Goal: Transaction & Acquisition: Obtain resource

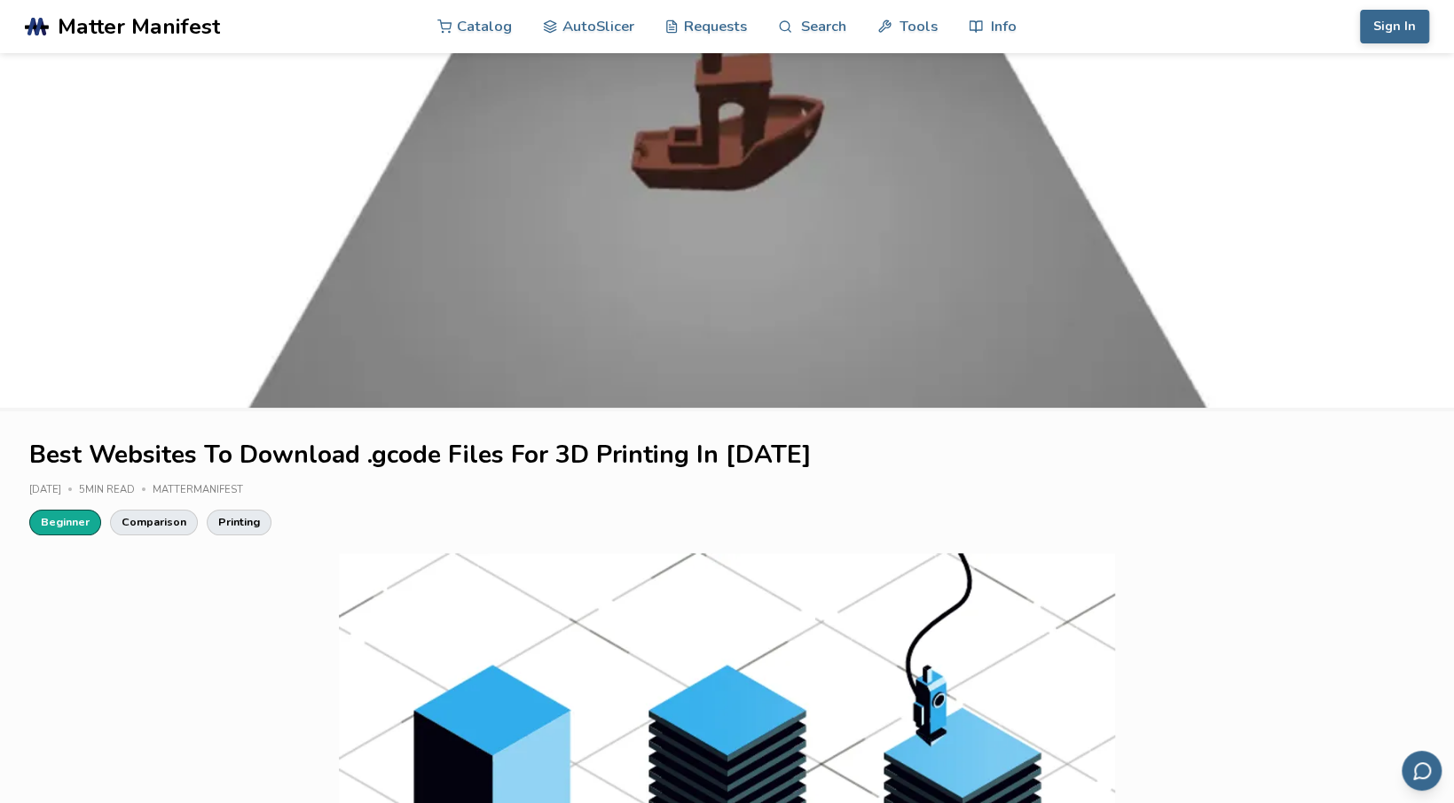
click at [77, 524] on link "Beginner" at bounding box center [65, 522] width 72 height 25
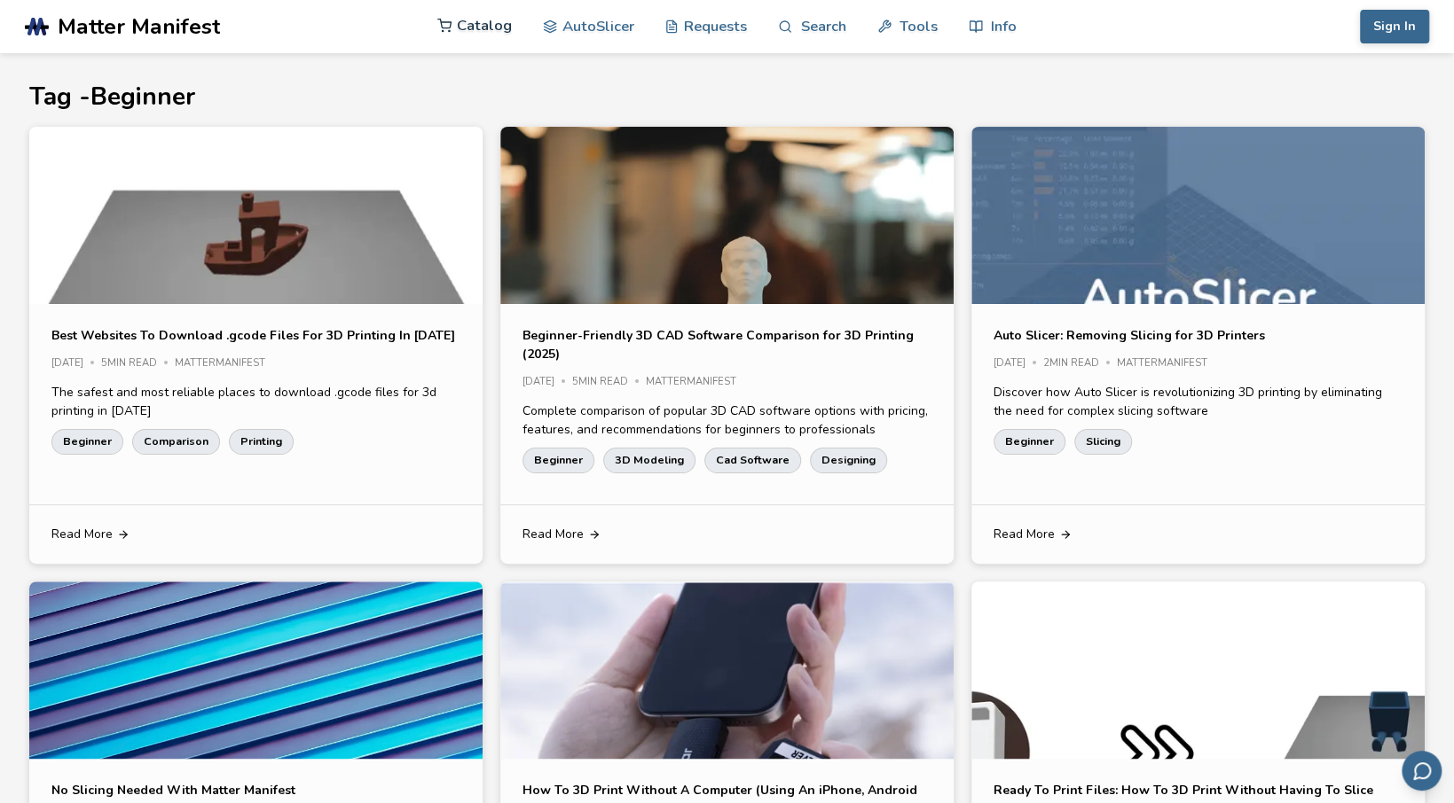
click at [484, 18] on link "Catalog" at bounding box center [474, 25] width 74 height 53
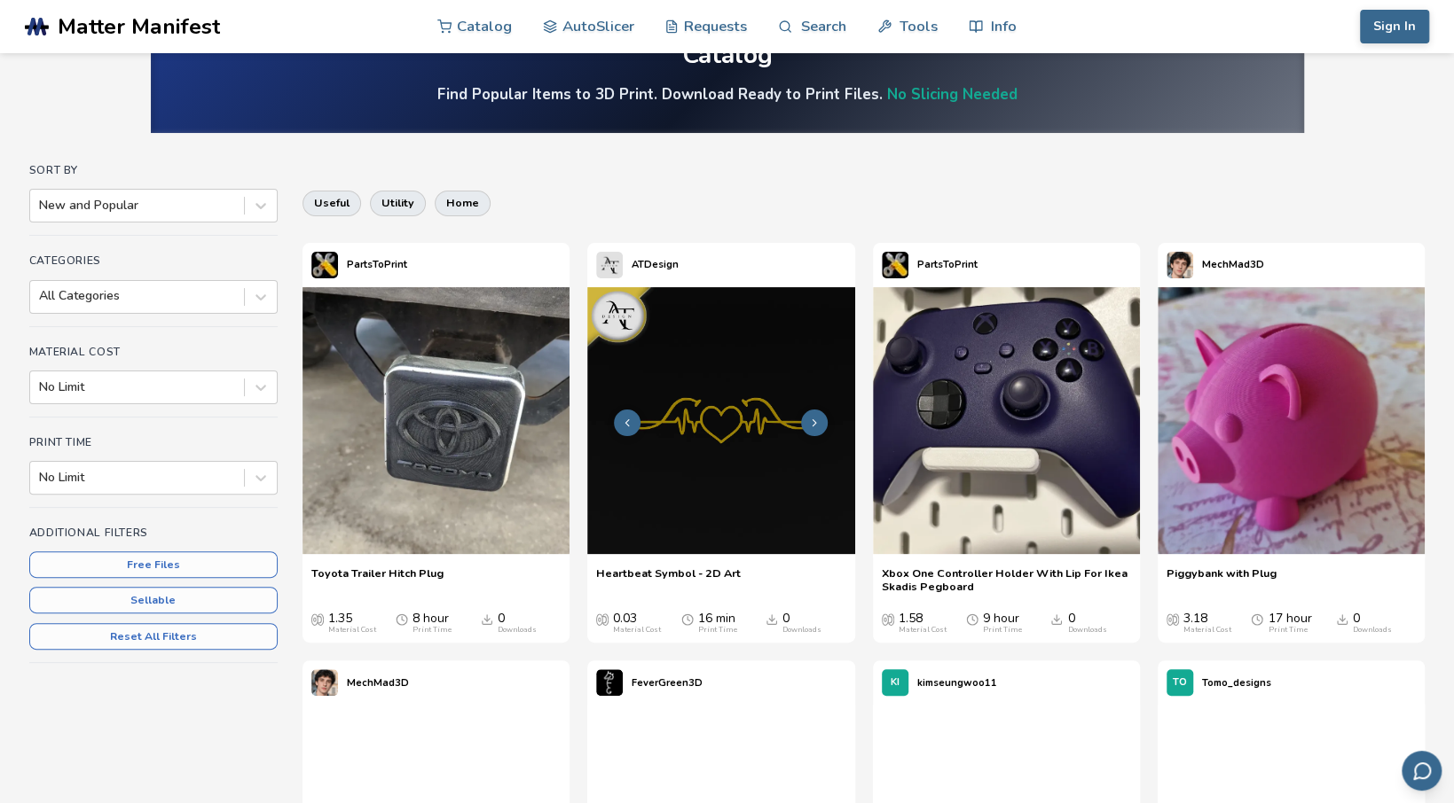
scroll to position [65, 0]
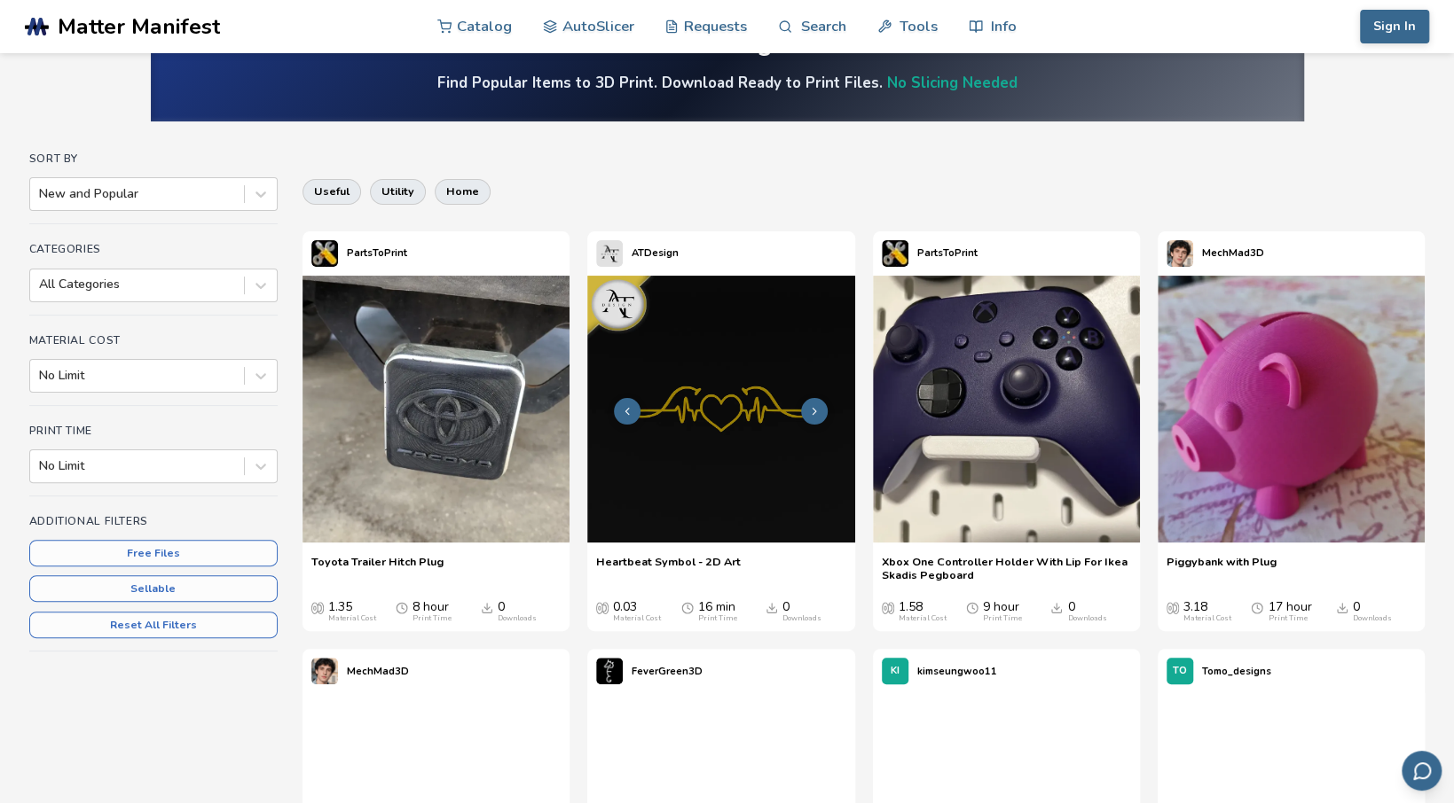
click at [722, 592] on div "0.03 Material Cost 16 min Print Time 0 Downloads" at bounding box center [720, 605] width 249 height 36
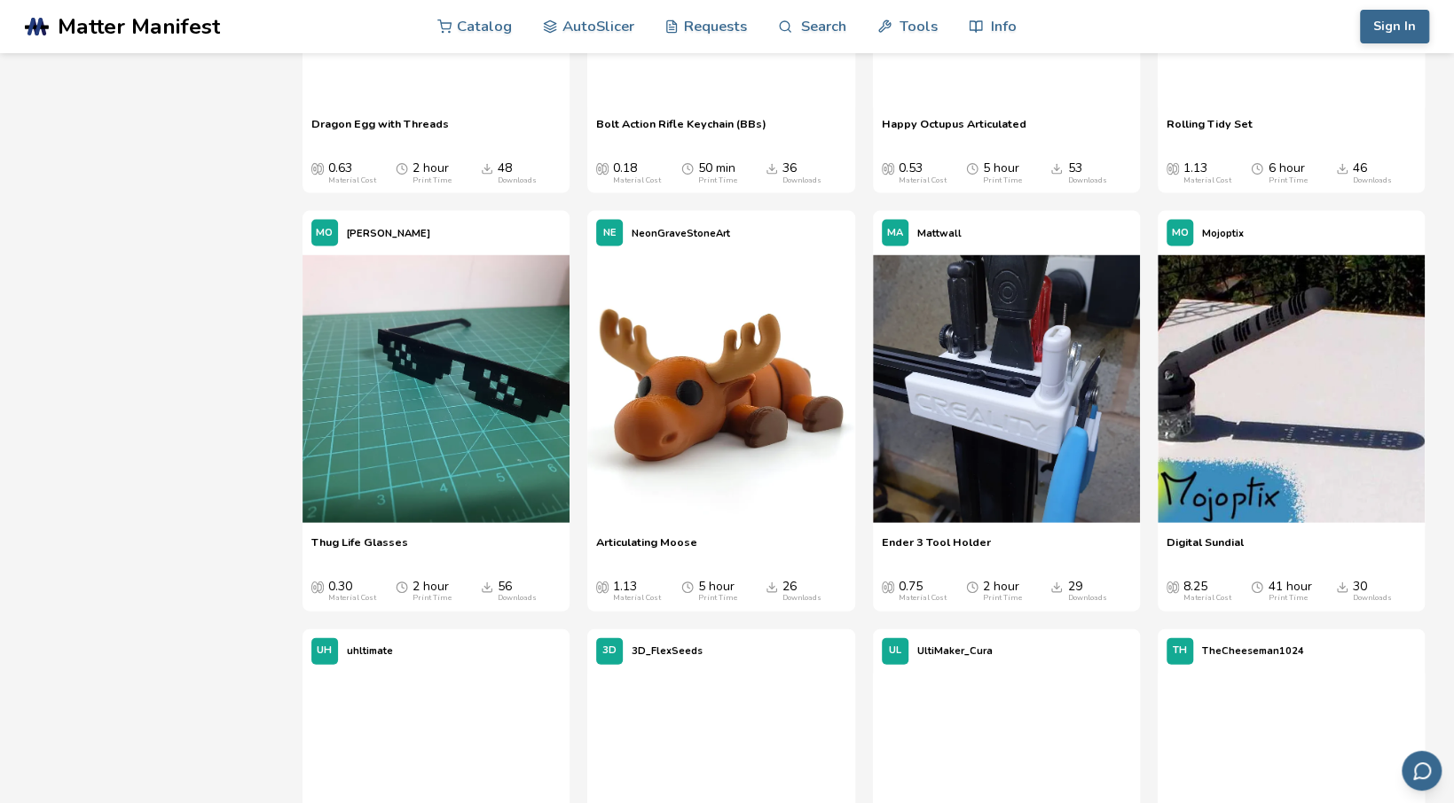
scroll to position [2158, 0]
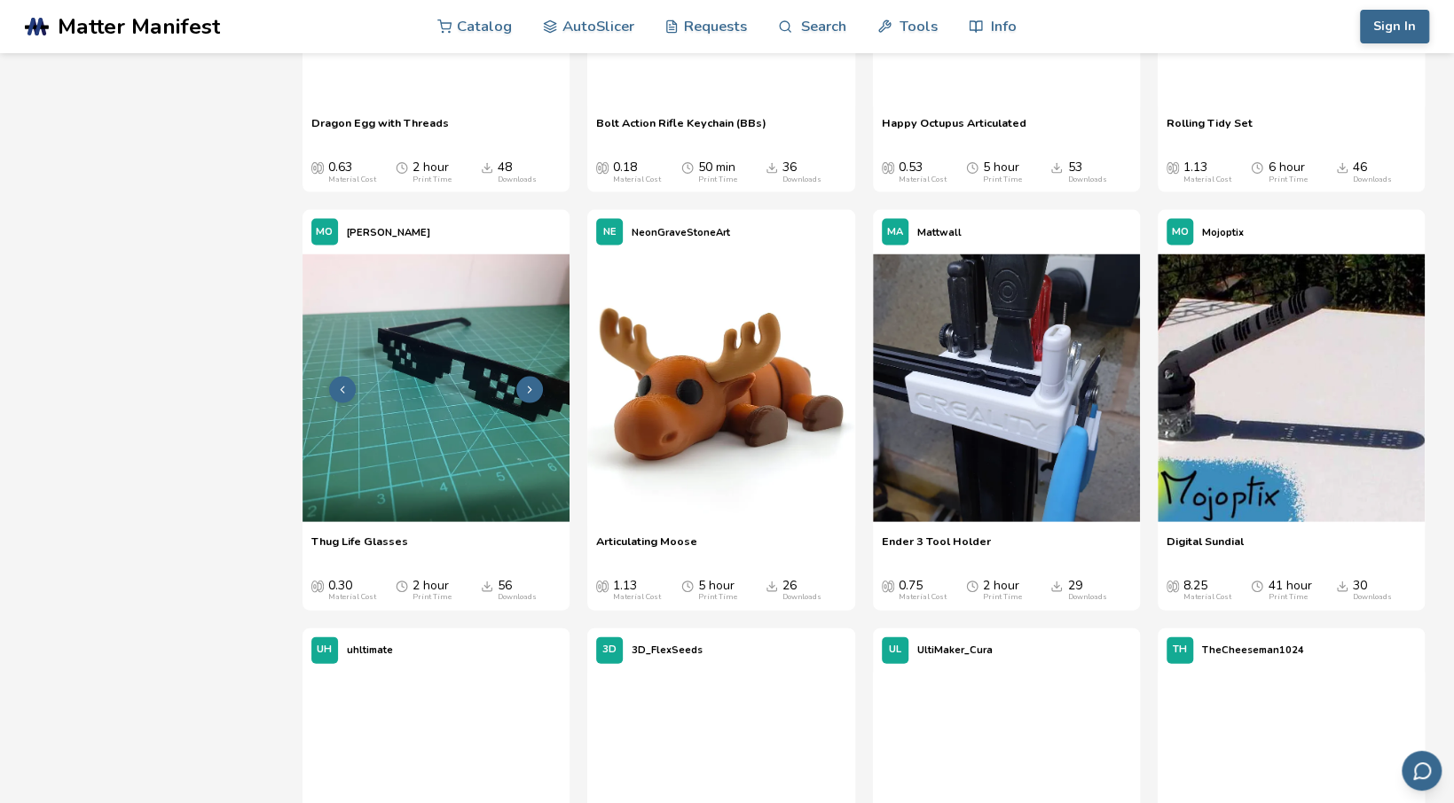
click at [447, 413] on img at bounding box center [435, 387] width 267 height 267
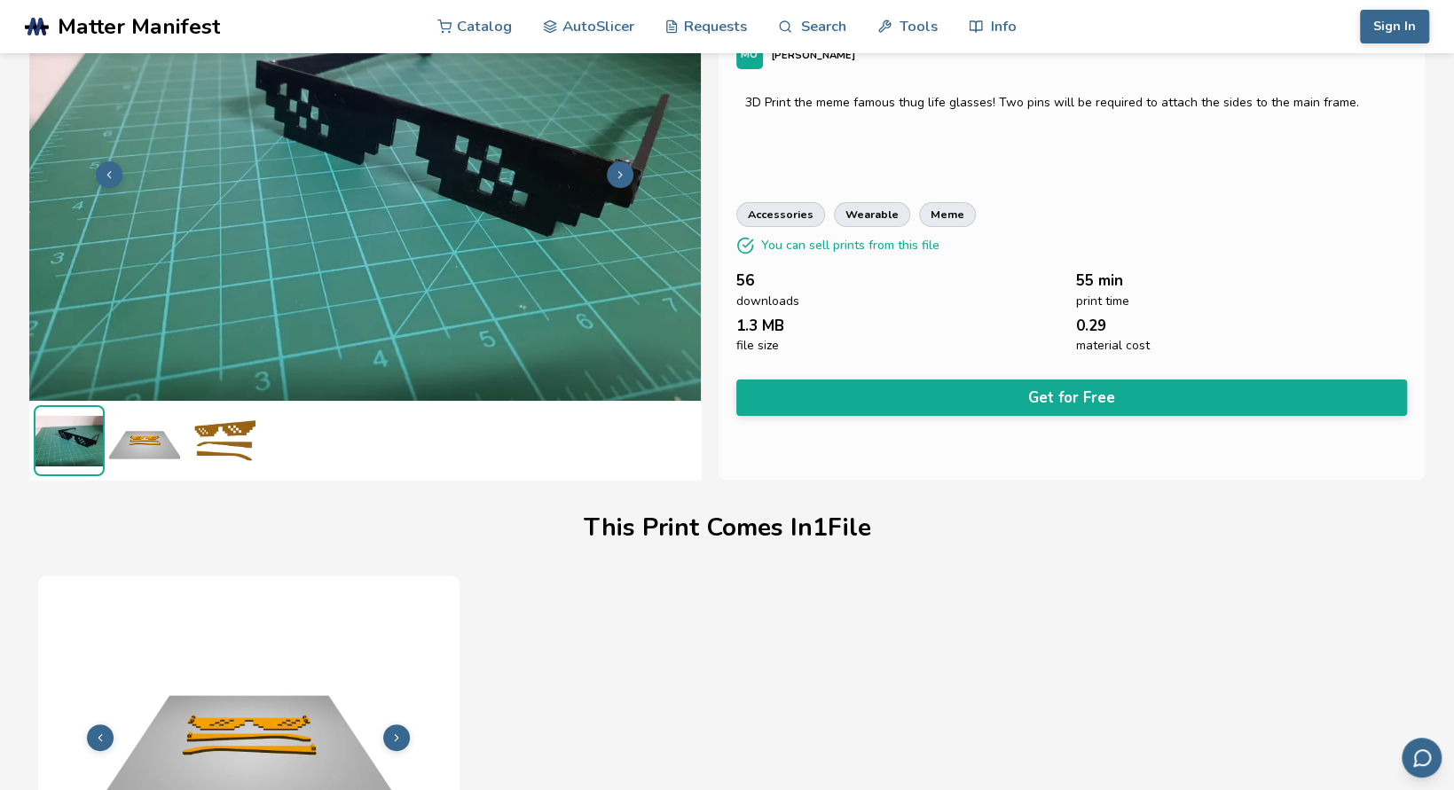
scroll to position [138, 0]
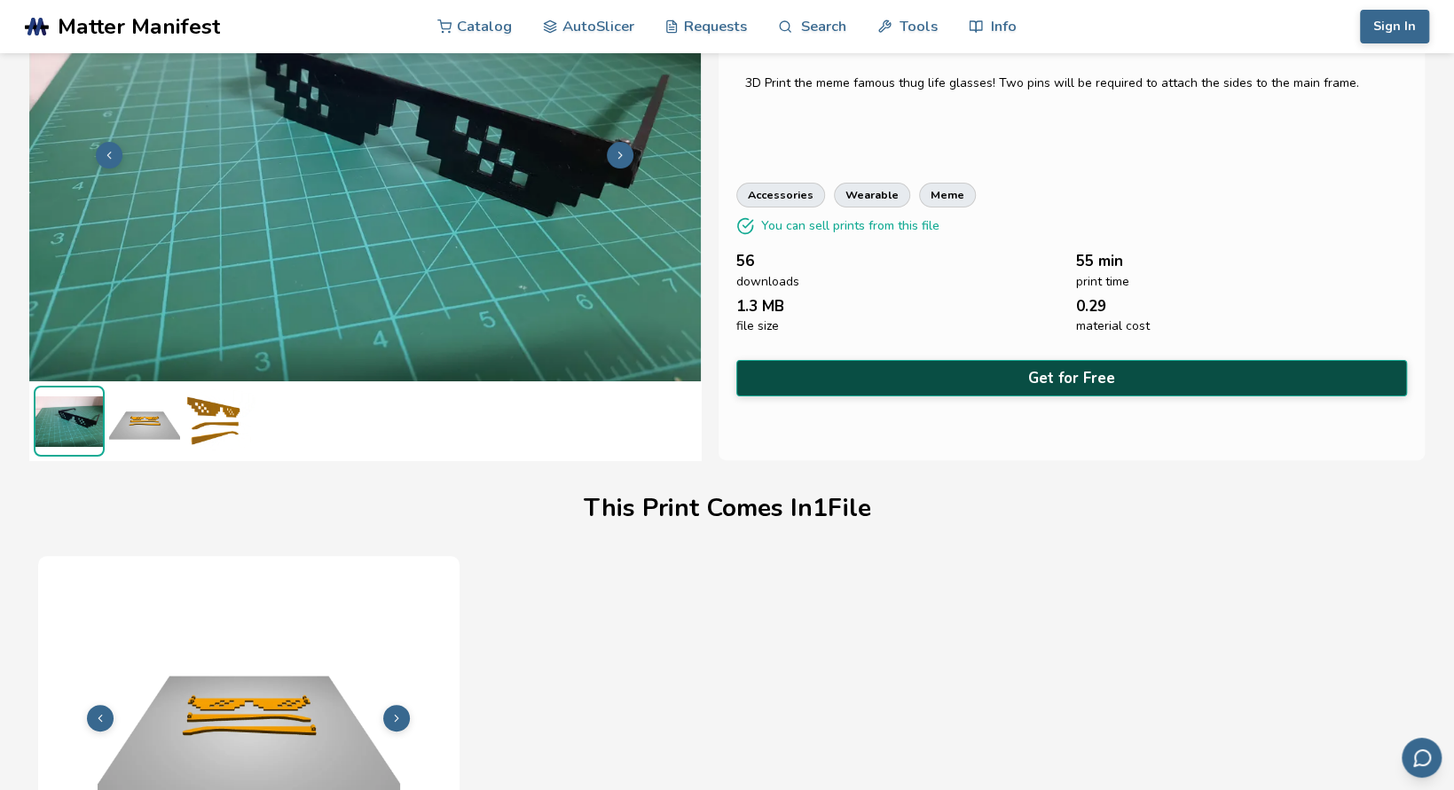
click at [1077, 364] on button "Get for Free" at bounding box center [1071, 378] width 671 height 36
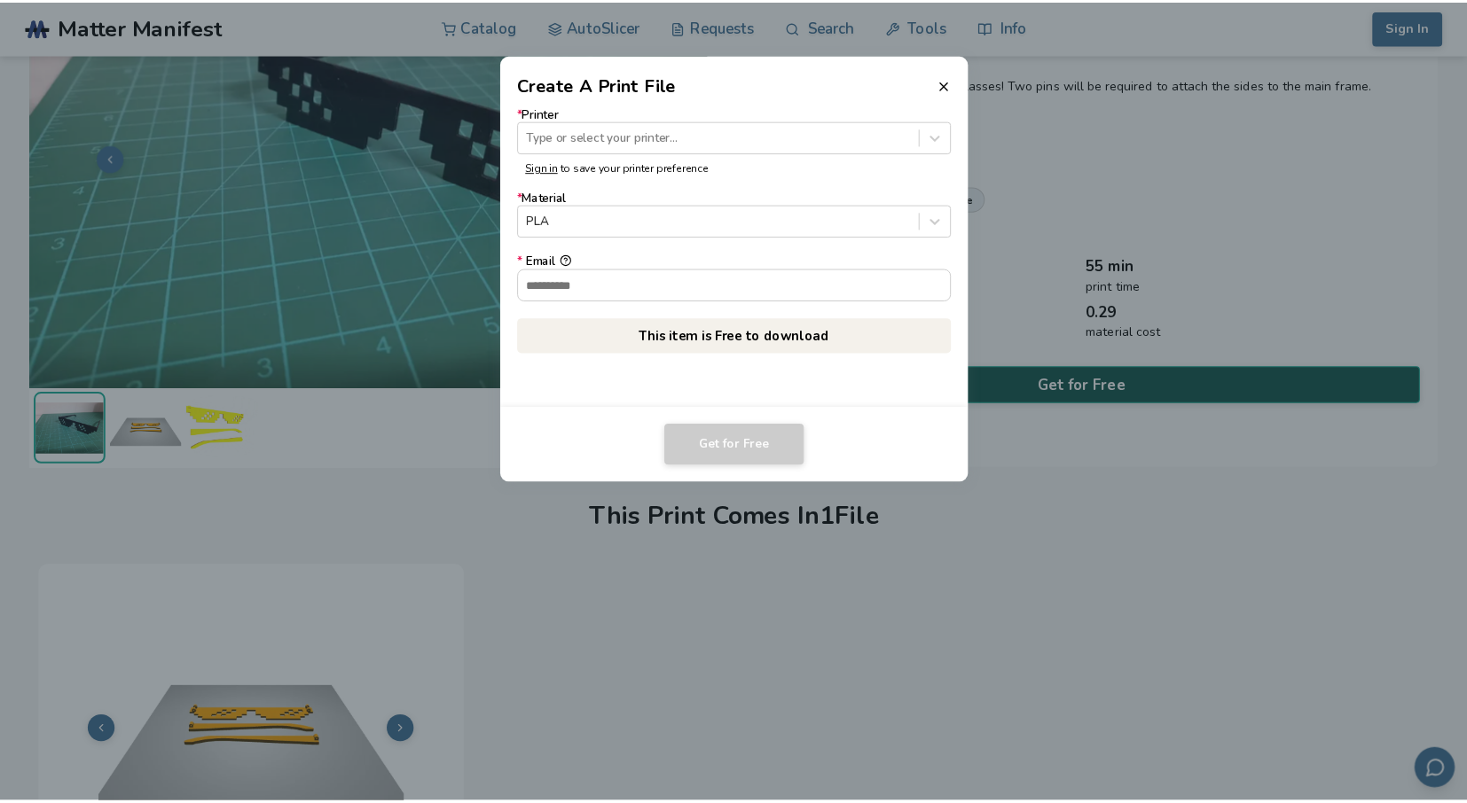
scroll to position [137, 0]
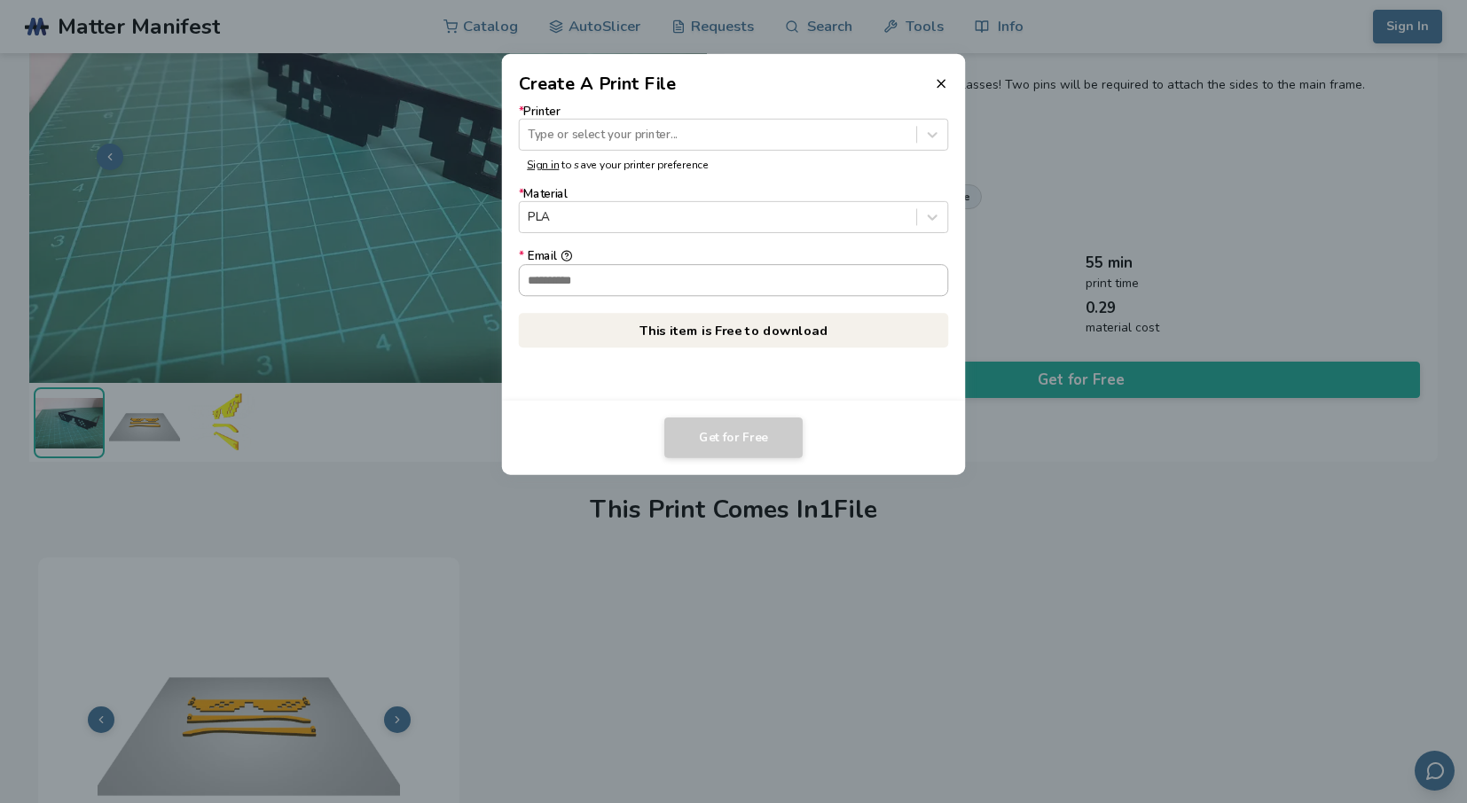
click at [615, 282] on input "* Email" at bounding box center [734, 280] width 428 height 30
type input "**********"
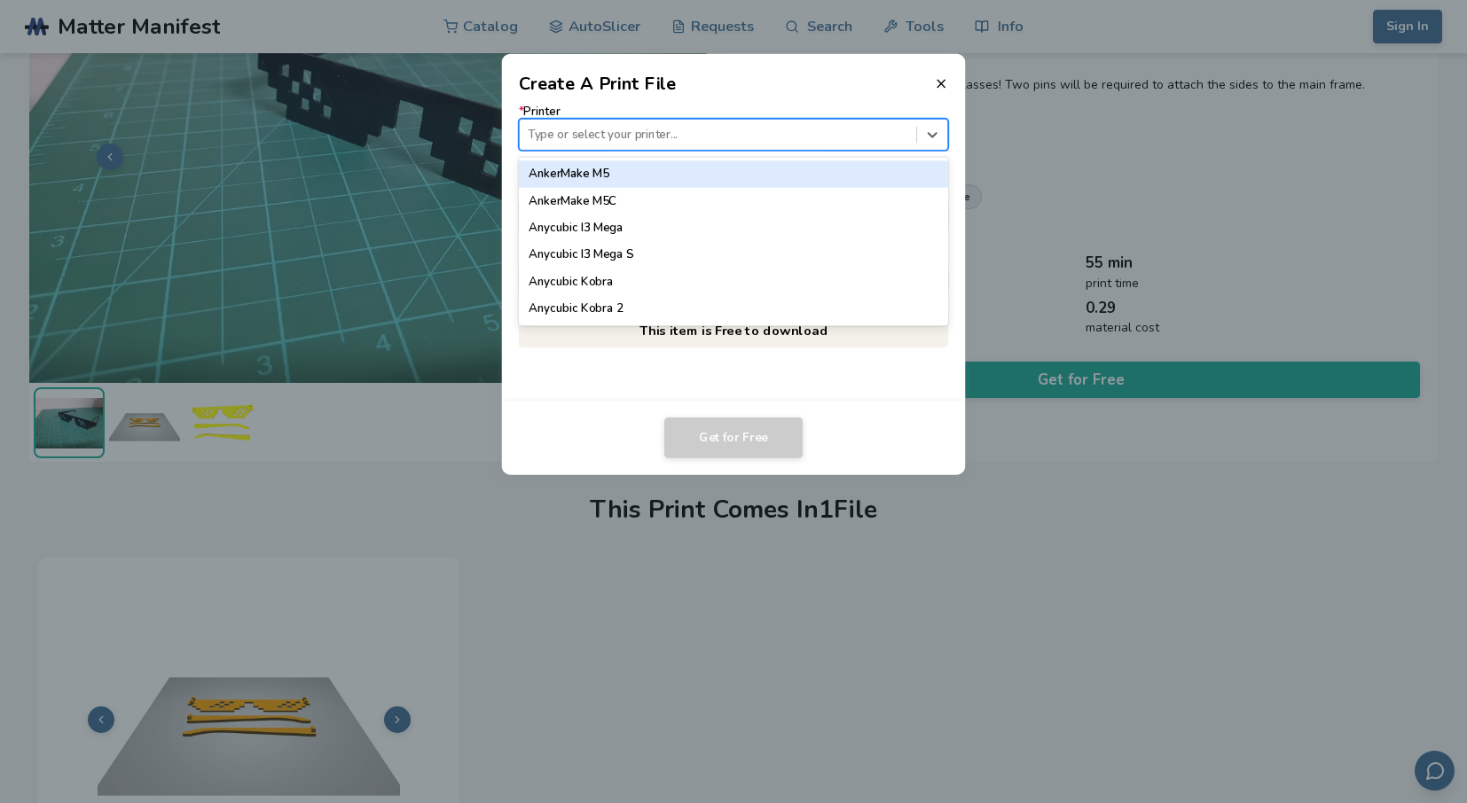
click at [676, 132] on div at bounding box center [718, 134] width 380 height 17
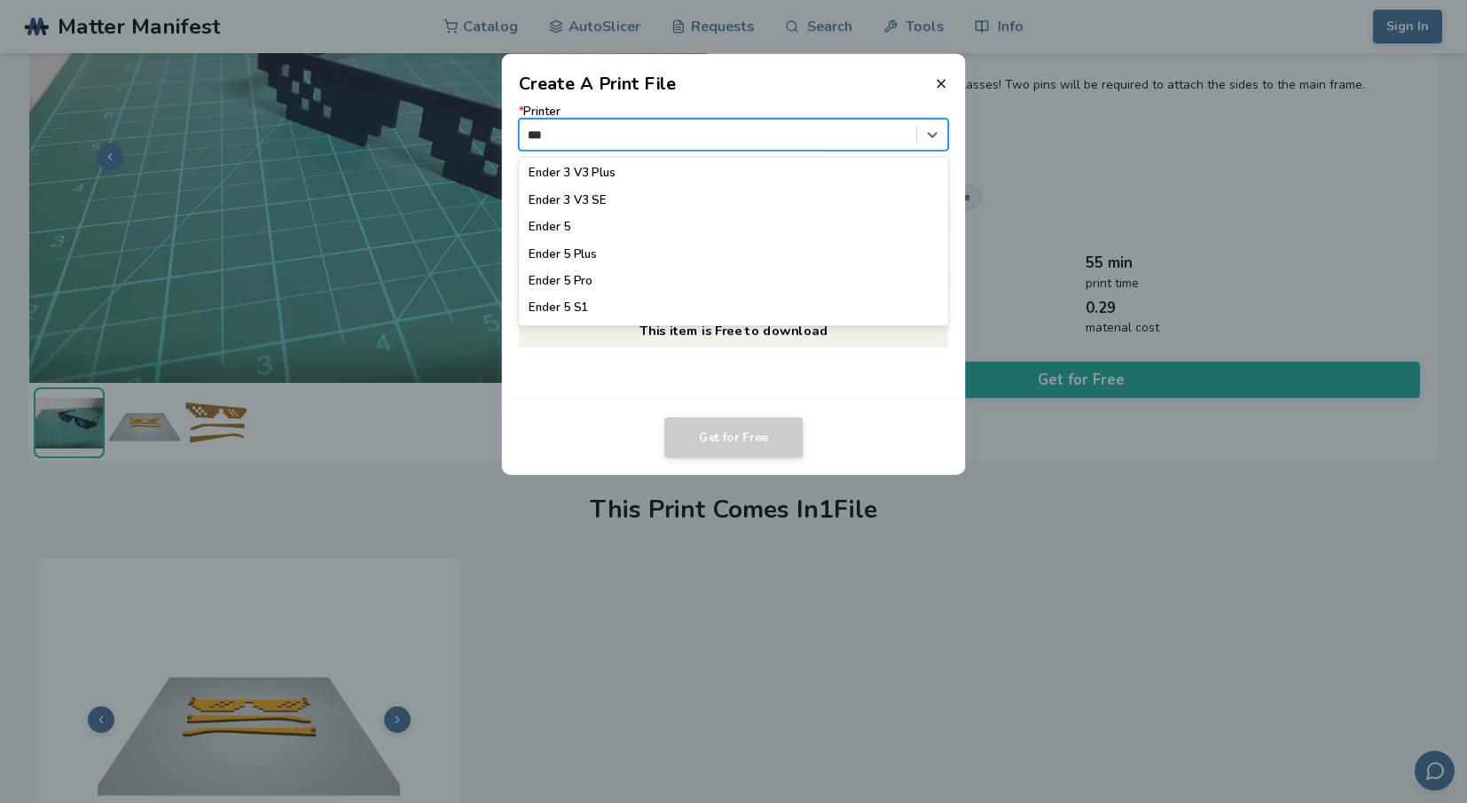
scroll to position [342, 0]
type input "*****"
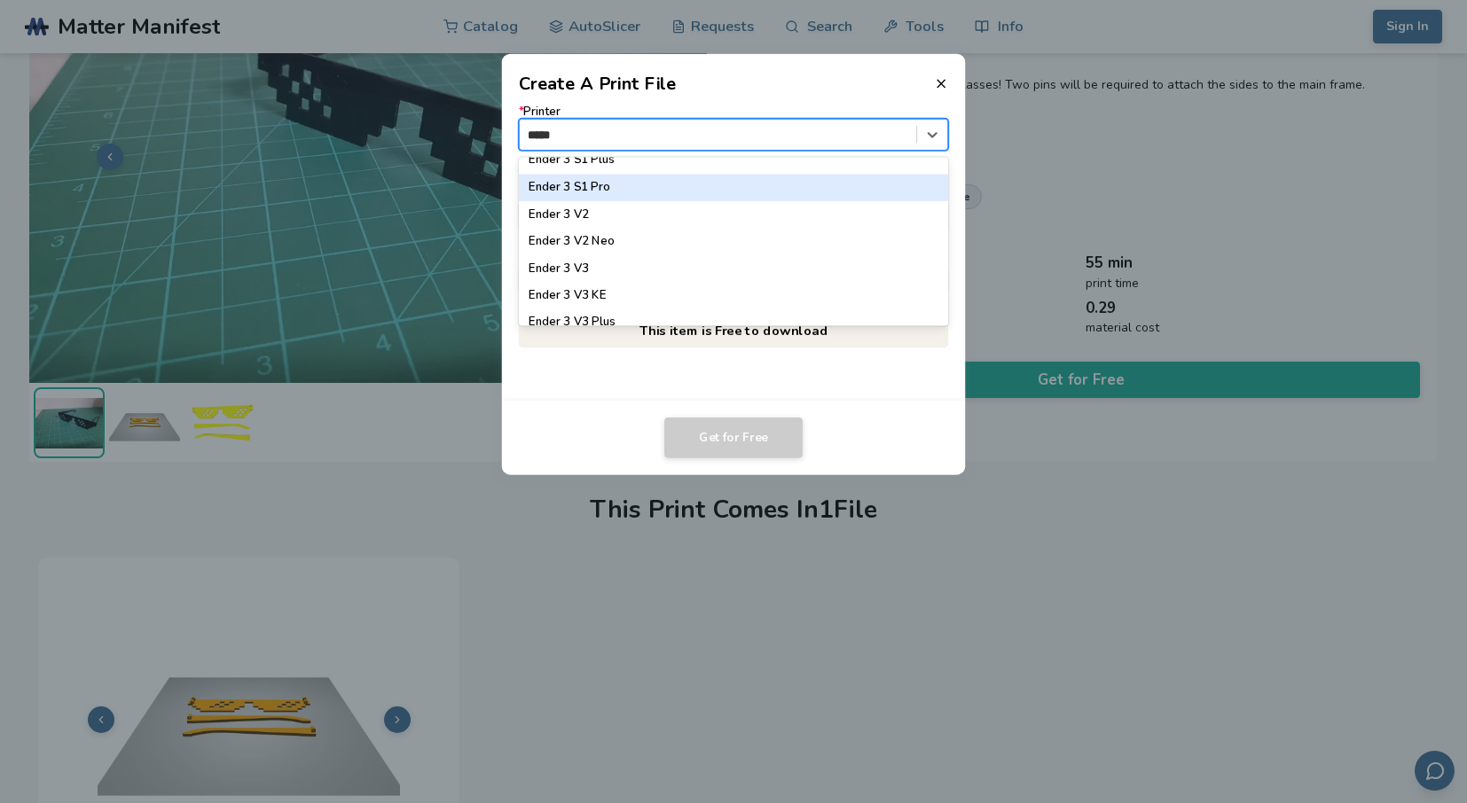
click at [672, 191] on div "Ender 3 S1 Pro" at bounding box center [734, 187] width 430 height 27
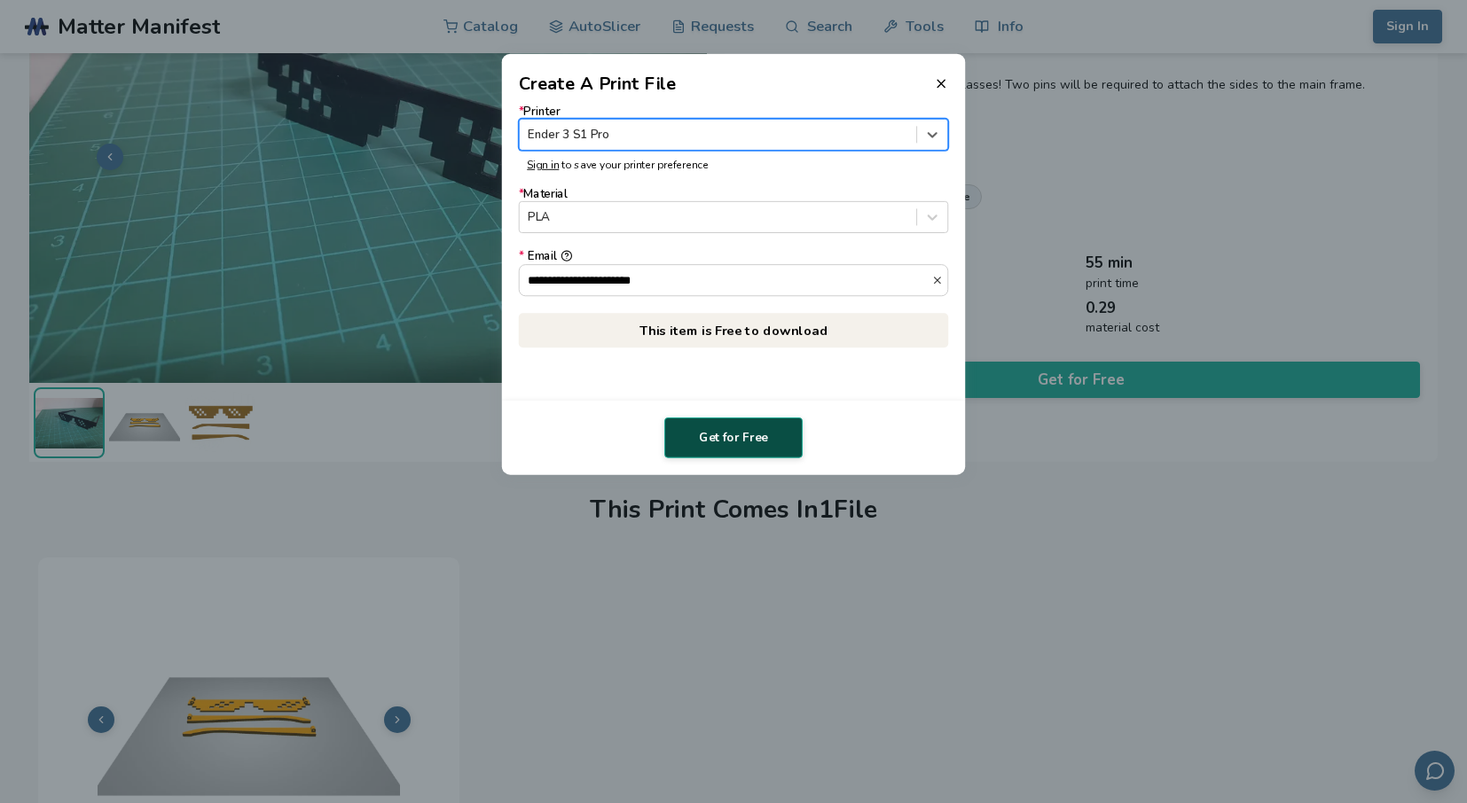
click at [735, 435] on button "Get for Free" at bounding box center [733, 438] width 138 height 41
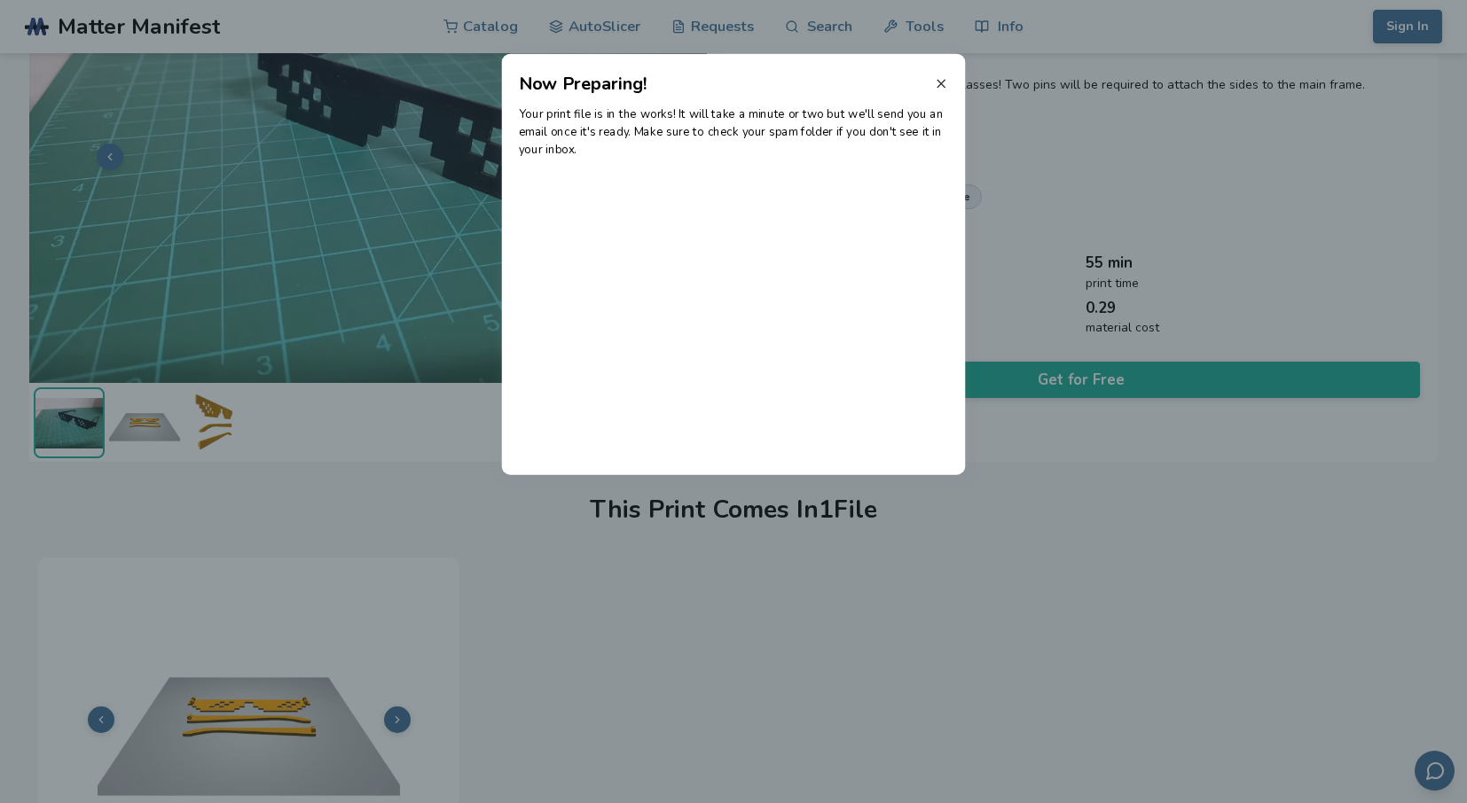
click at [943, 86] on icon at bounding box center [941, 83] width 14 height 14
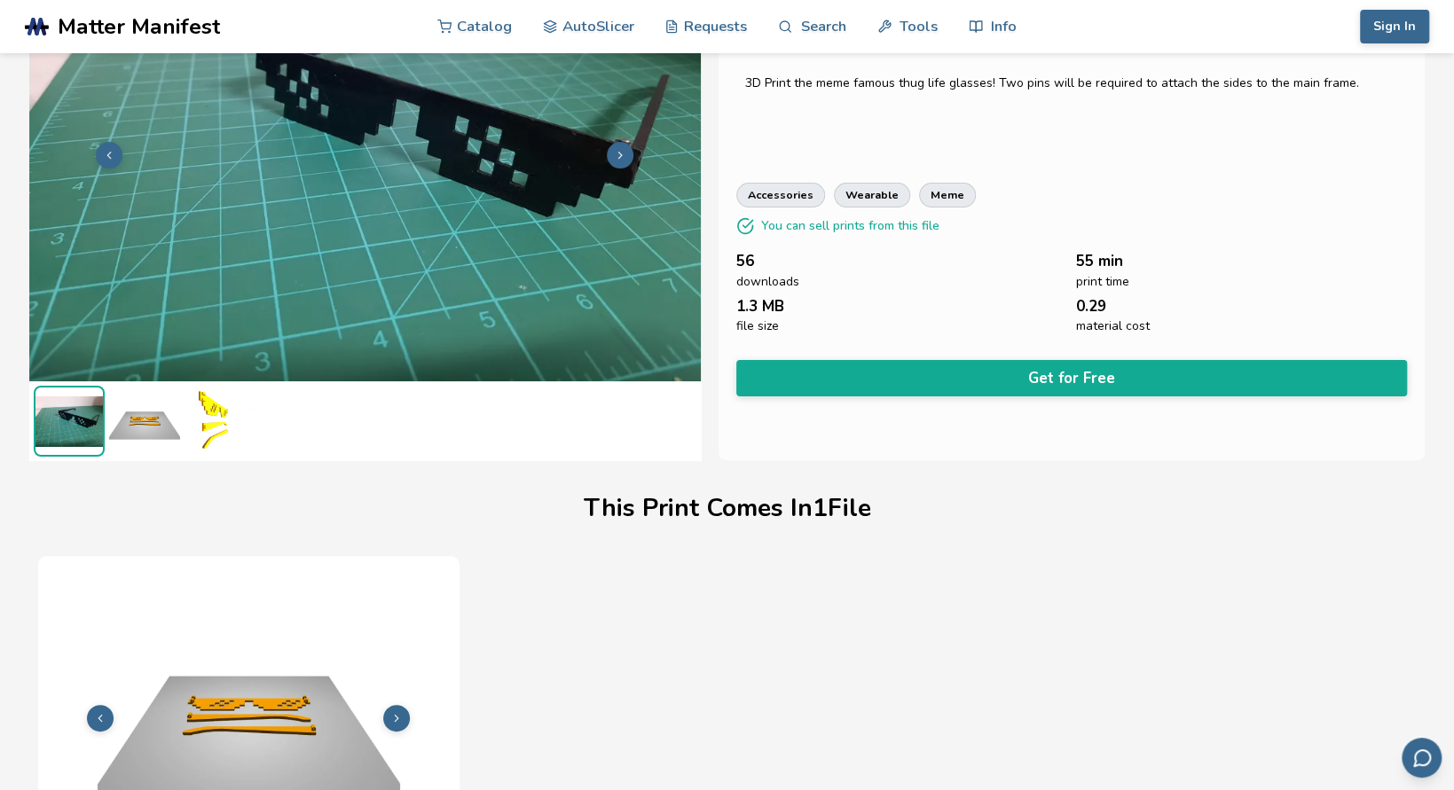
scroll to position [0, 0]
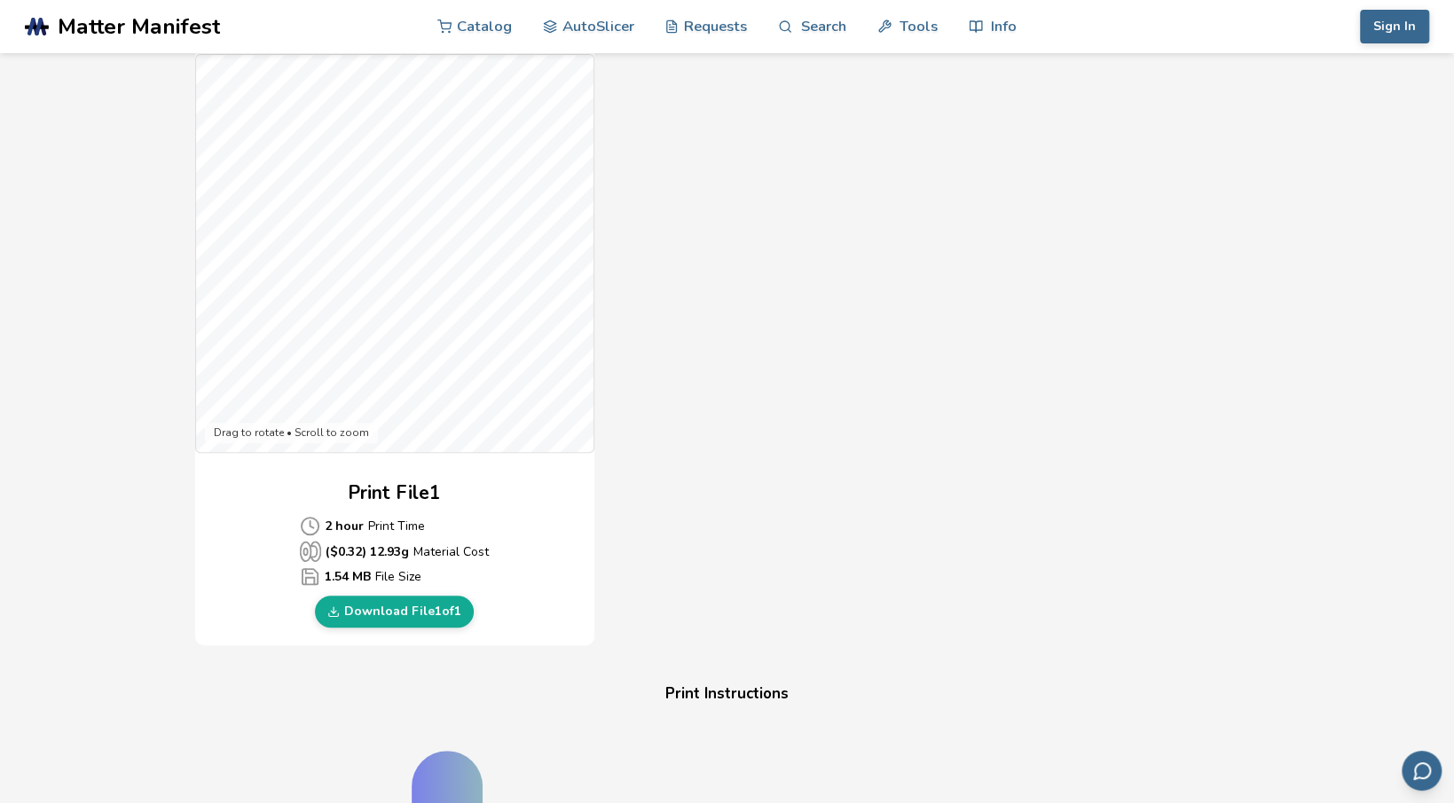
scroll to position [452, 0]
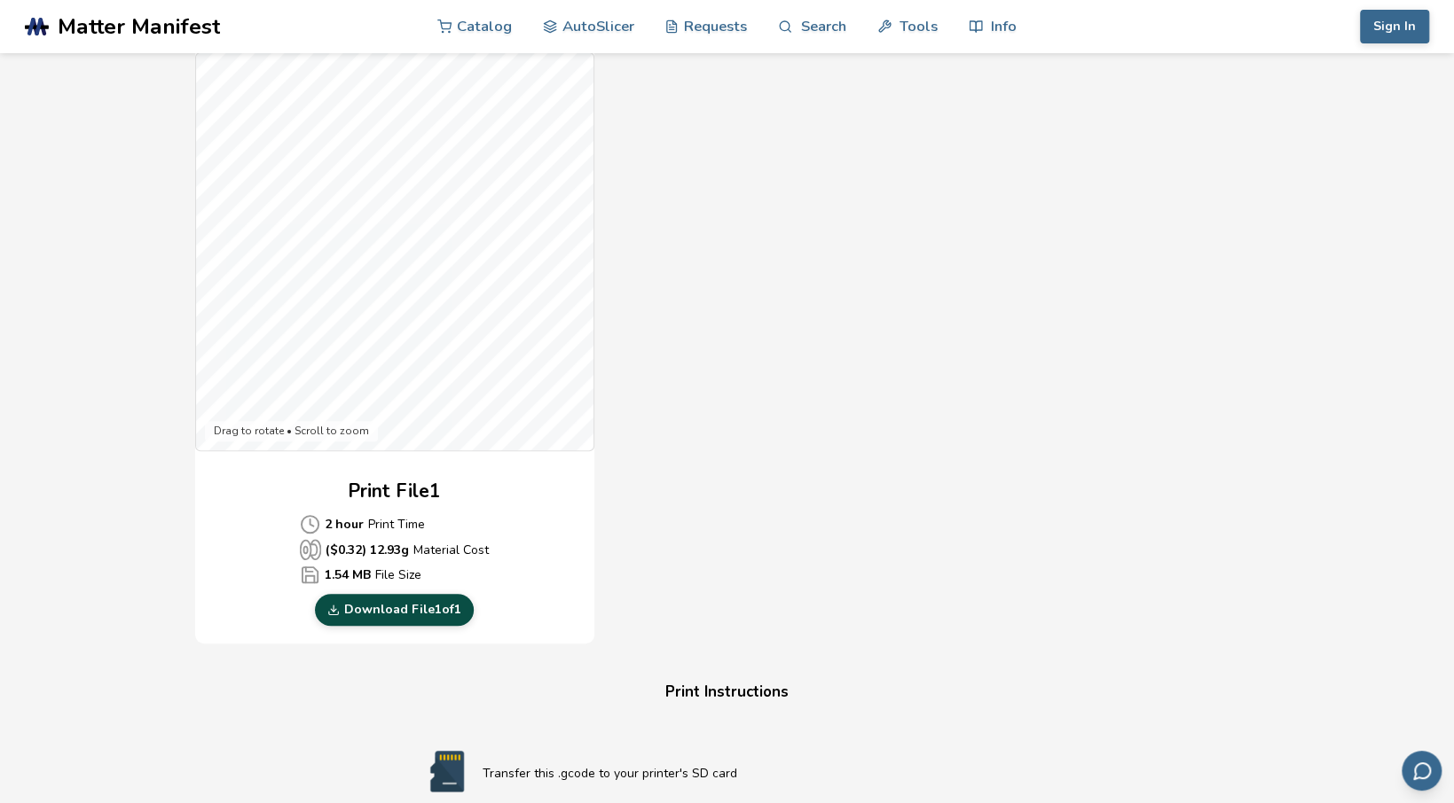
click at [395, 614] on link "Download File 1 of 1" at bounding box center [394, 610] width 159 height 32
